Goal: Transaction & Acquisition: Purchase product/service

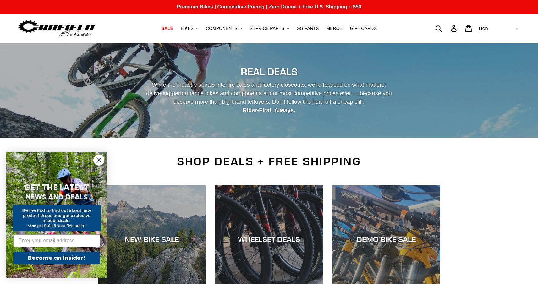
click at [171, 28] on span "SALE" at bounding box center [167, 28] width 12 height 5
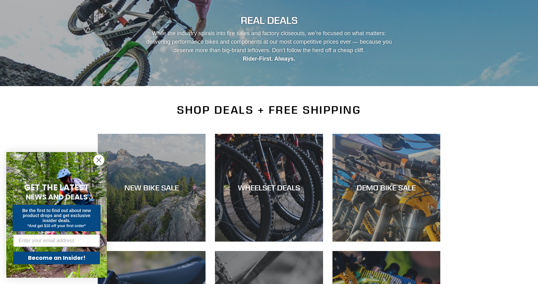
scroll to position [120, 0]
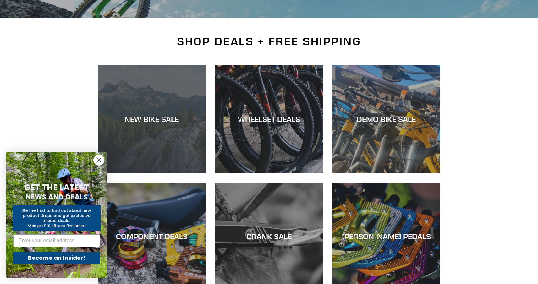
click at [172, 115] on div "NEW BIKE SALE" at bounding box center [152, 119] width 108 height 9
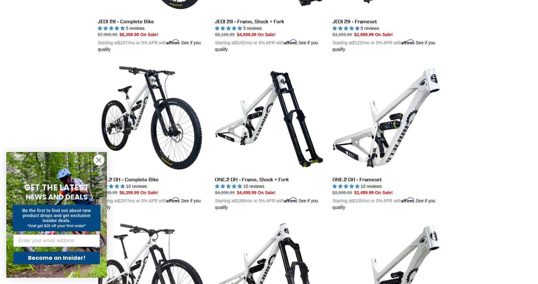
scroll to position [280, 0]
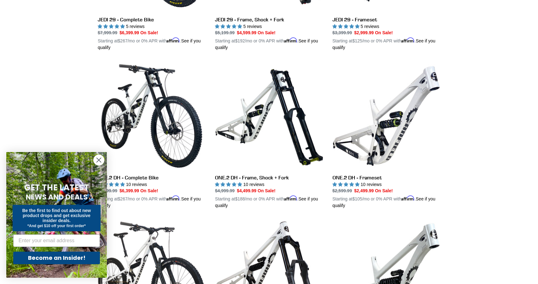
click at [101, 160] on circle "Close dialog" at bounding box center [99, 160] width 10 height 10
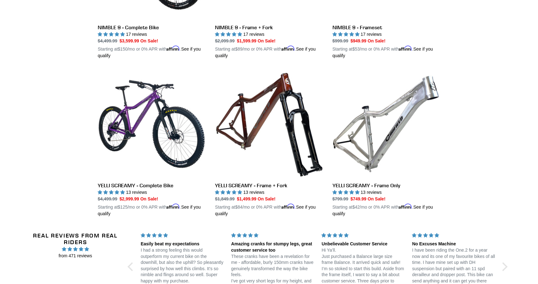
scroll to position [1113, 0]
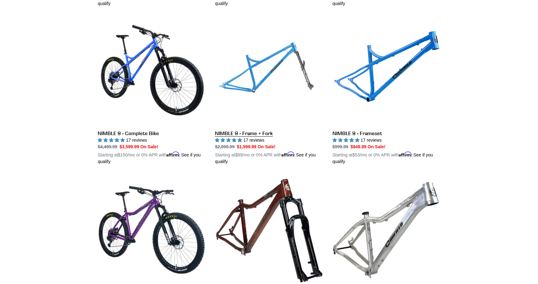
click at [241, 115] on link "NIMBLE 9 - Frame + Fork" at bounding box center [269, 91] width 108 height 147
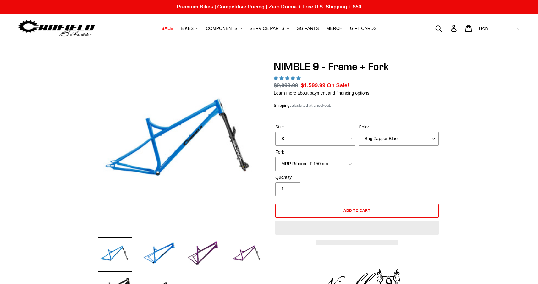
select select "highest-rating"
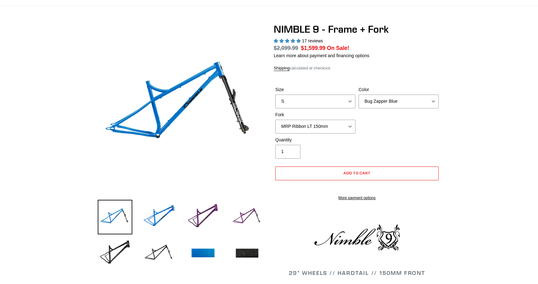
scroll to position [39, 0]
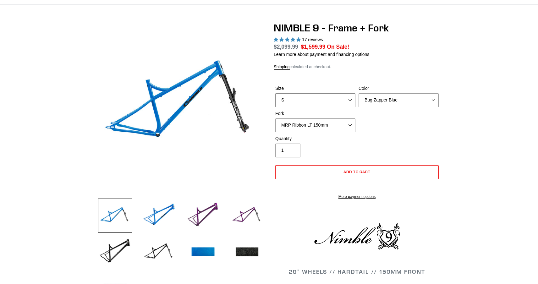
click at [286, 95] on select "S M L XL" at bounding box center [315, 100] width 80 height 14
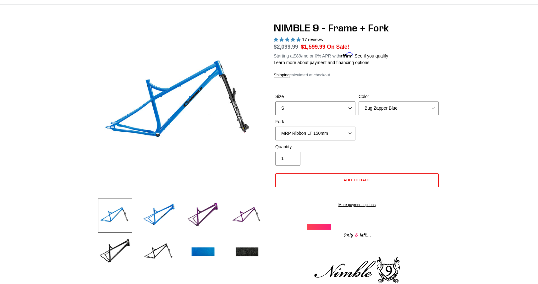
select select "M"
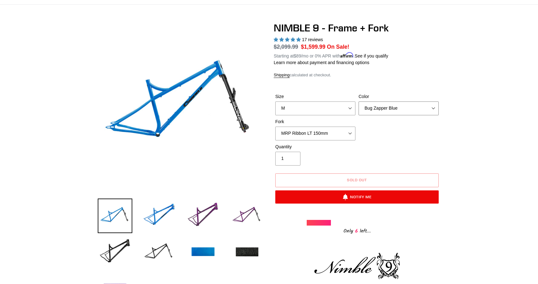
click at [369, 107] on select "Bug Zapper Blue Purple Haze - Sold Out Galaxy Black" at bounding box center [398, 108] width 80 height 14
click at [376, 111] on select "Bug Zapper Blue Purple Haze - Sold Out Galaxy Black" at bounding box center [398, 108] width 80 height 14
click at [375, 112] on select "Bug Zapper Blue Purple Haze - Sold Out Galaxy Black" at bounding box center [398, 108] width 80 height 14
select select "Bug Zapper Blue"
click at [319, 132] on select "MRP Ribbon LT 150mm Fox 36 Factory Grip X 150mm (Special Order) RockShox Lyrik …" at bounding box center [315, 134] width 80 height 14
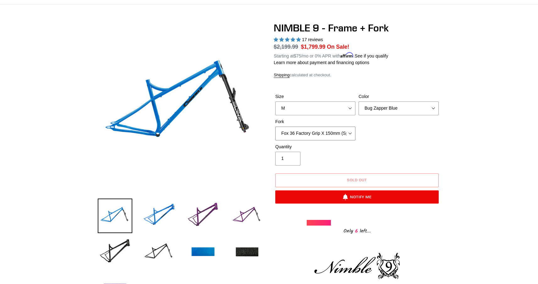
click at [319, 132] on select "MRP Ribbon LT 150mm Fox 36 Factory Grip X 150mm (Special Order) RockShox Lyrik …" at bounding box center [315, 134] width 80 height 14
click at [323, 133] on select "MRP Ribbon LT 150mm Fox 36 Factory Grip X 150mm (Special Order) RockShox Lyrik …" at bounding box center [315, 134] width 80 height 14
click at [323, 132] on select "MRP Ribbon LT 150mm Fox 36 Factory Grip X 150mm (Special Order) RockShox Lyrik …" at bounding box center [315, 134] width 80 height 14
click at [324, 135] on select "MRP Ribbon LT 150mm Fox 36 Factory Grip X 150mm (Special Order) RockShox Lyrik …" at bounding box center [315, 134] width 80 height 14
select select "RockShox Lyrik Ultimate 150mm (Gloss Black - Special Order)"
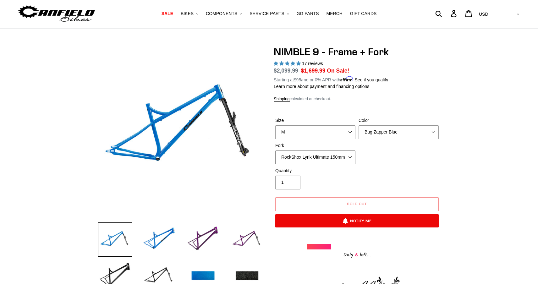
scroll to position [14, 0]
